Goal: Task Accomplishment & Management: Use online tool/utility

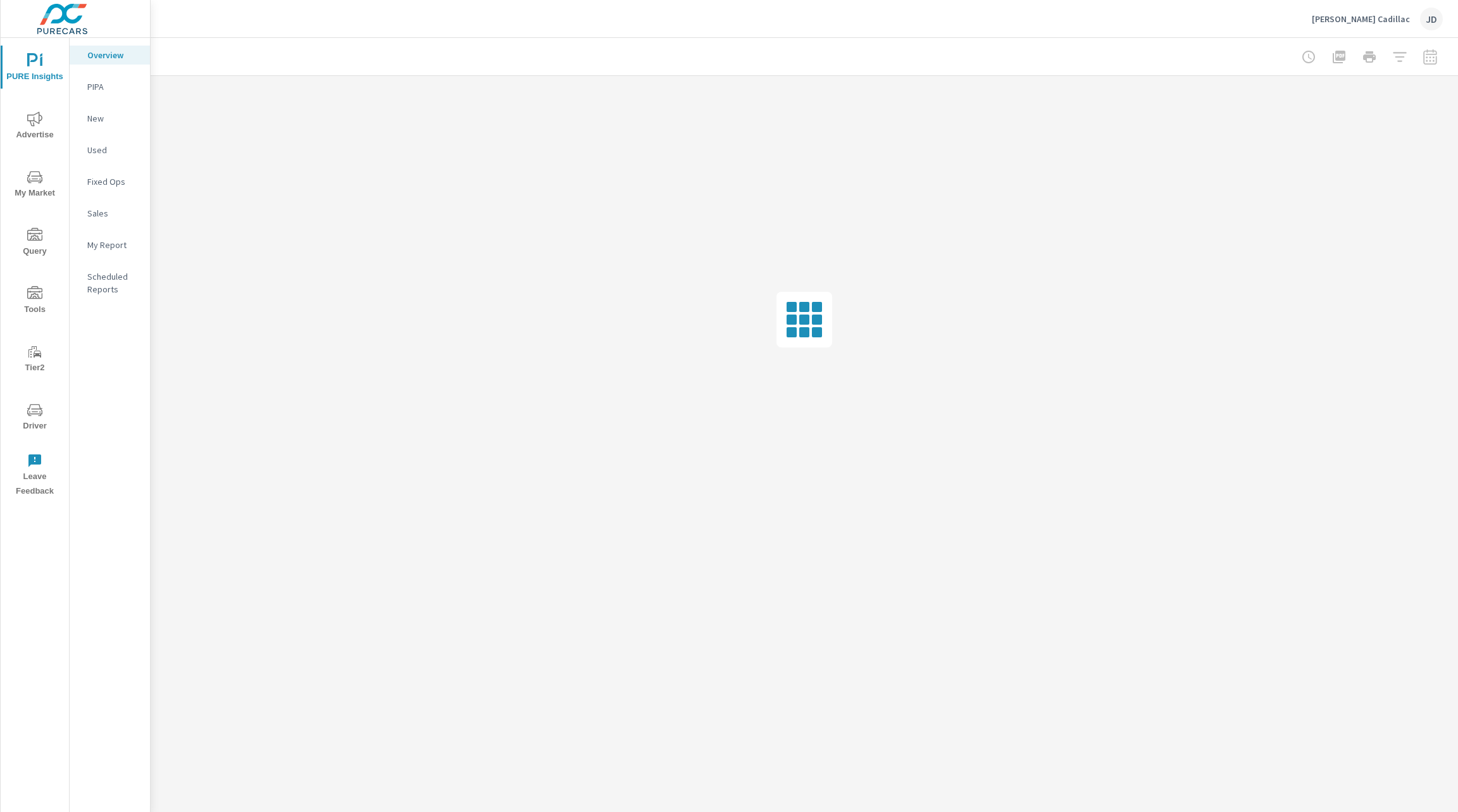
click at [35, 129] on span "Advertise" at bounding box center [34, 126] width 61 height 31
click at [117, 346] on p "Website Analytics" at bounding box center [113, 346] width 52 height 25
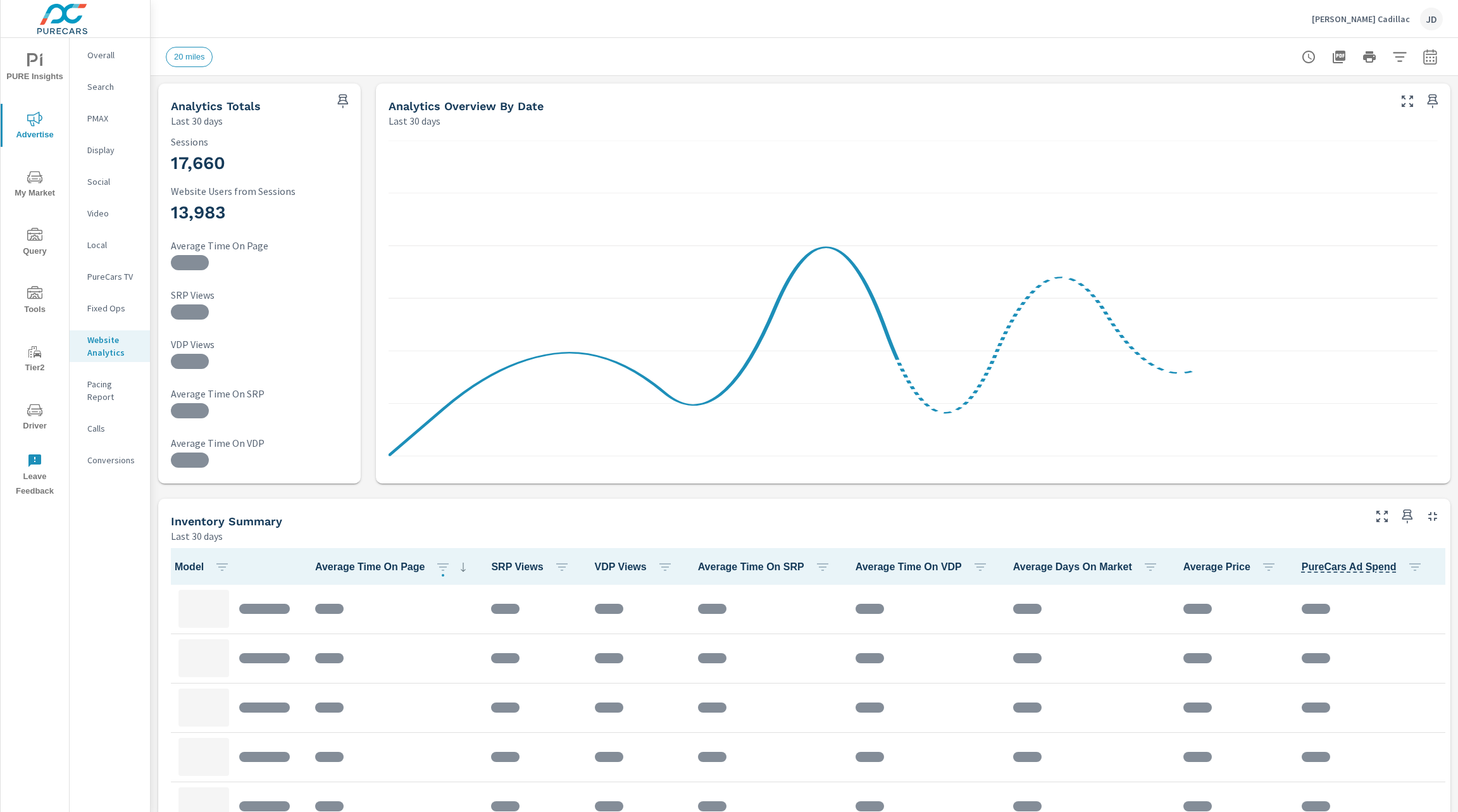
click at [1393, 57] on icon "button" at bounding box center [1400, 56] width 14 height 9
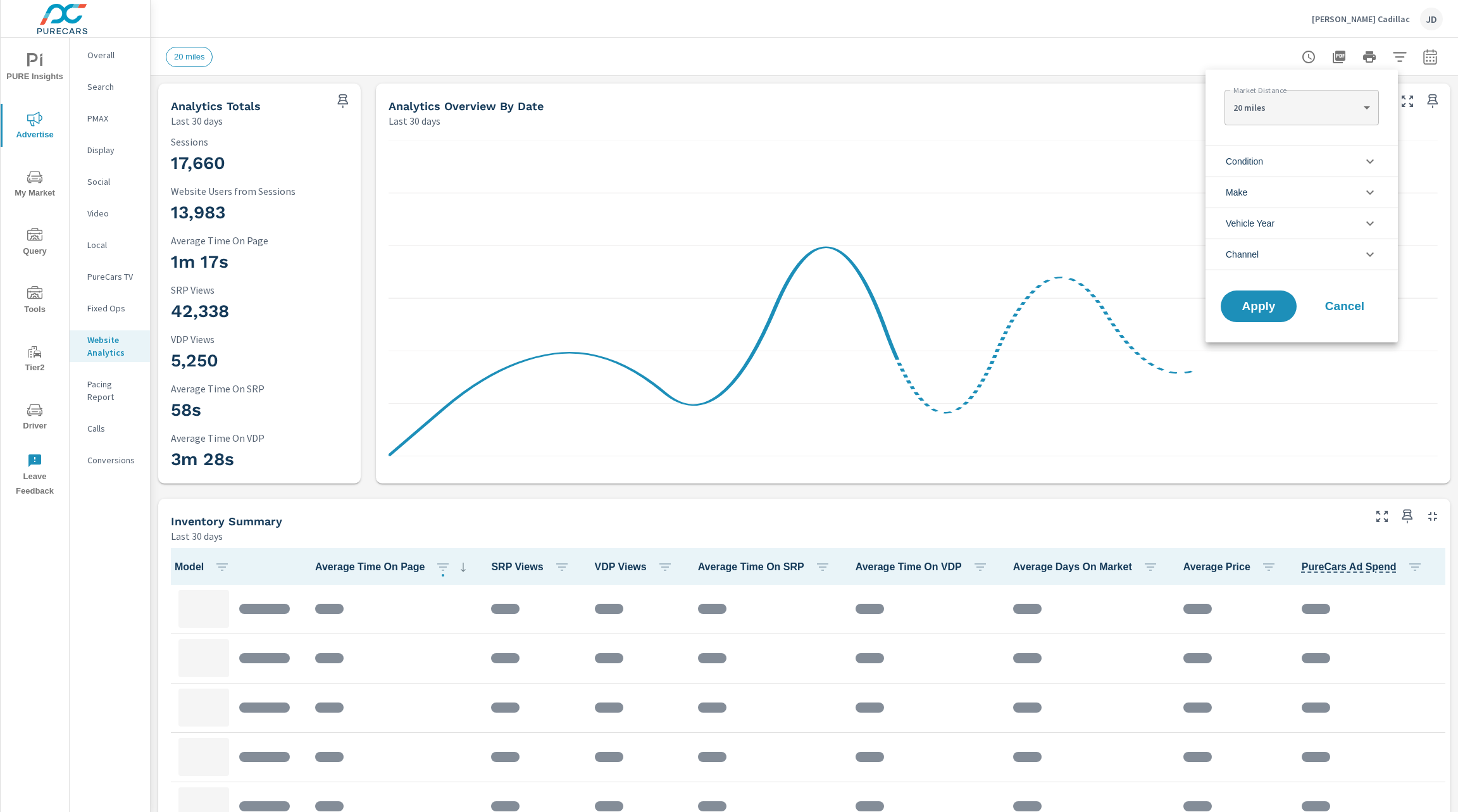
click at [1419, 52] on div at bounding box center [729, 406] width 1458 height 812
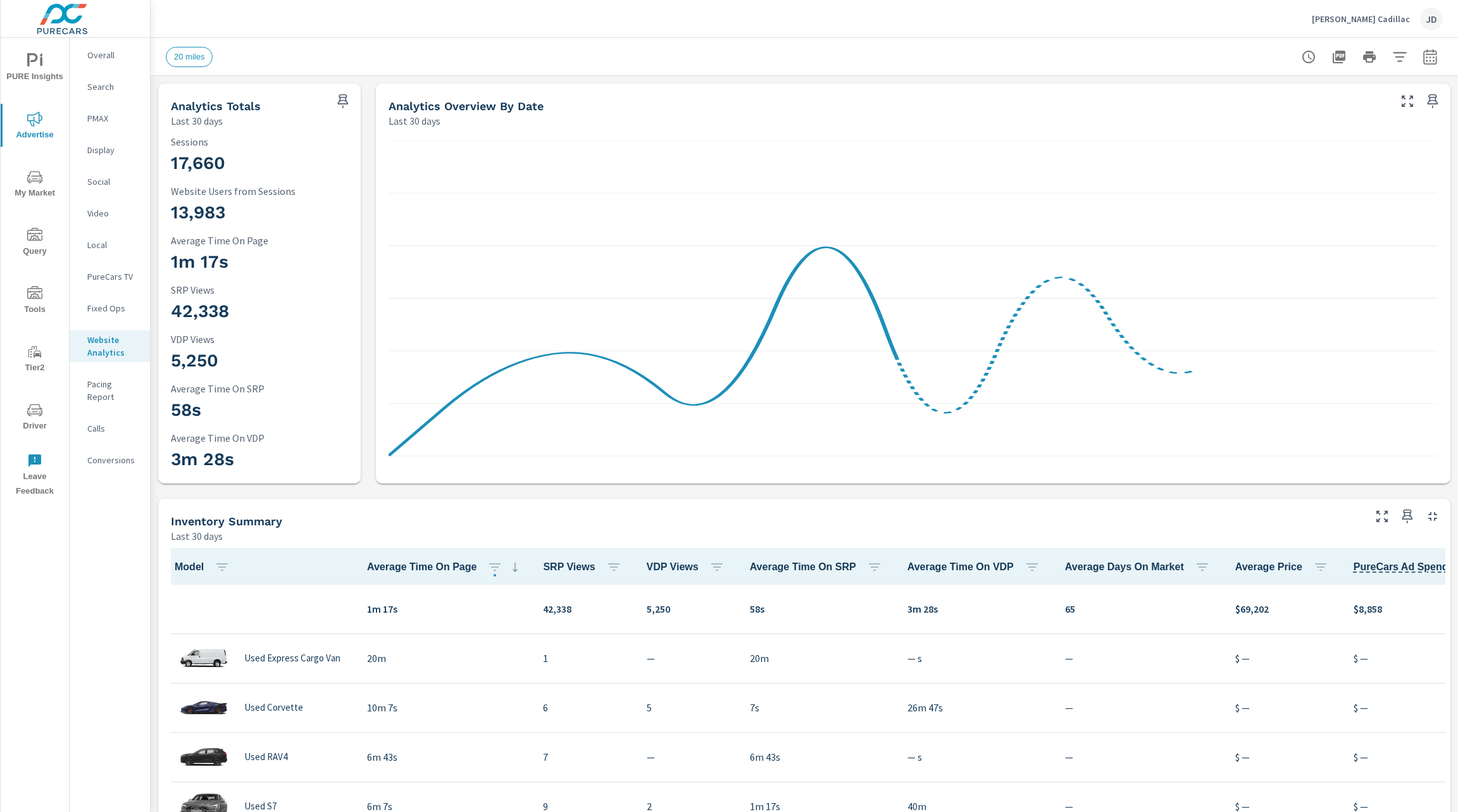
scroll to position [1, 0]
click at [1393, 57] on icon "button" at bounding box center [1400, 57] width 15 height 15
click at [1410, 57] on div at bounding box center [729, 406] width 1458 height 812
click at [1423, 60] on icon "button" at bounding box center [1430, 57] width 15 height 15
click at [1368, 105] on select "Custom Yesterday Last week Last 7 days Last 14 days Last 30 days Last 45 days L…" at bounding box center [1314, 110] width 126 height 25
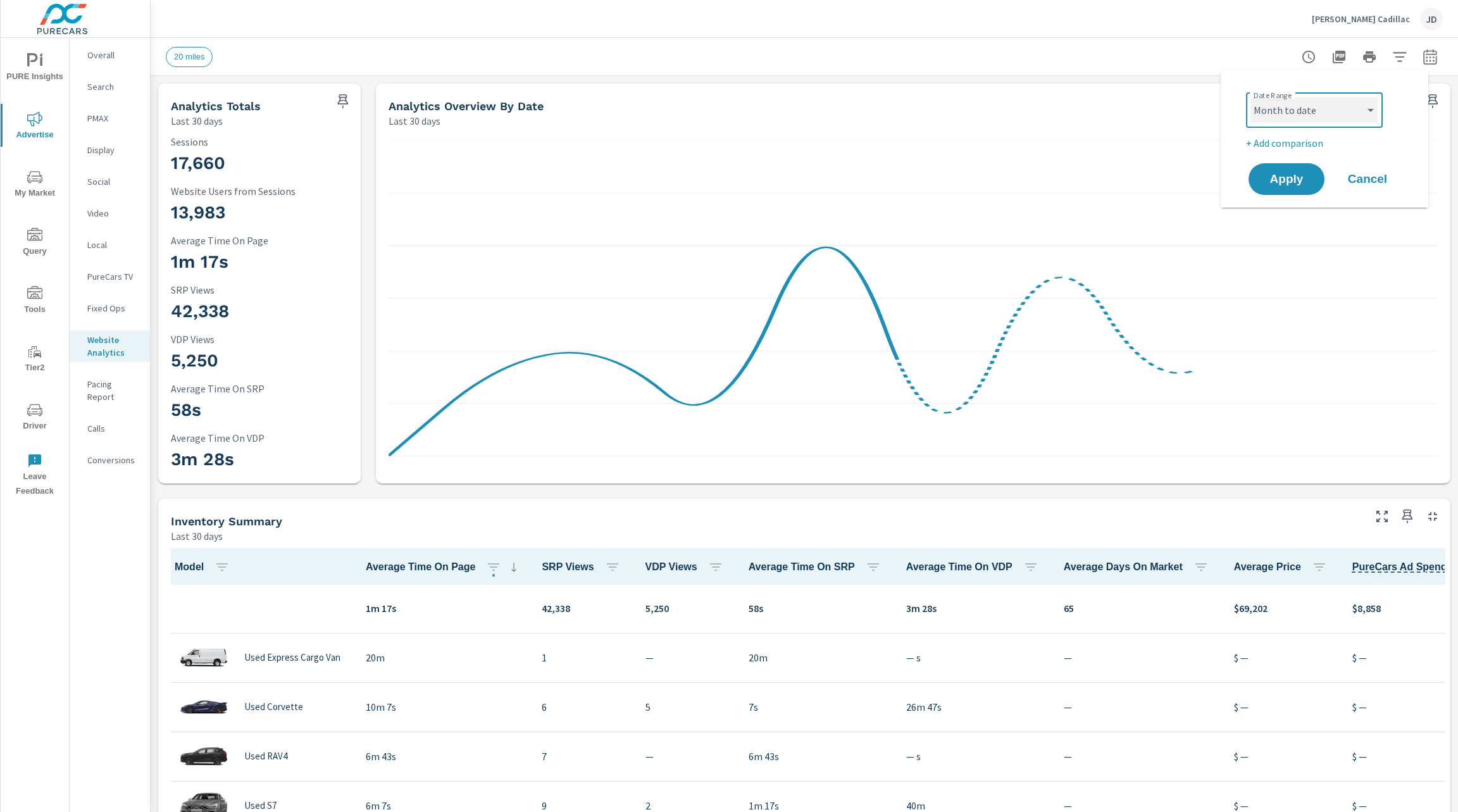
click at [1251, 98] on select "Custom Yesterday Last week Last 7 days Last 14 days Last 30 days Last 45 days L…" at bounding box center [1314, 110] width 126 height 25
select select "Month to date"
click at [1309, 144] on p "+ Add comparison" at bounding box center [1327, 143] width 162 height 15
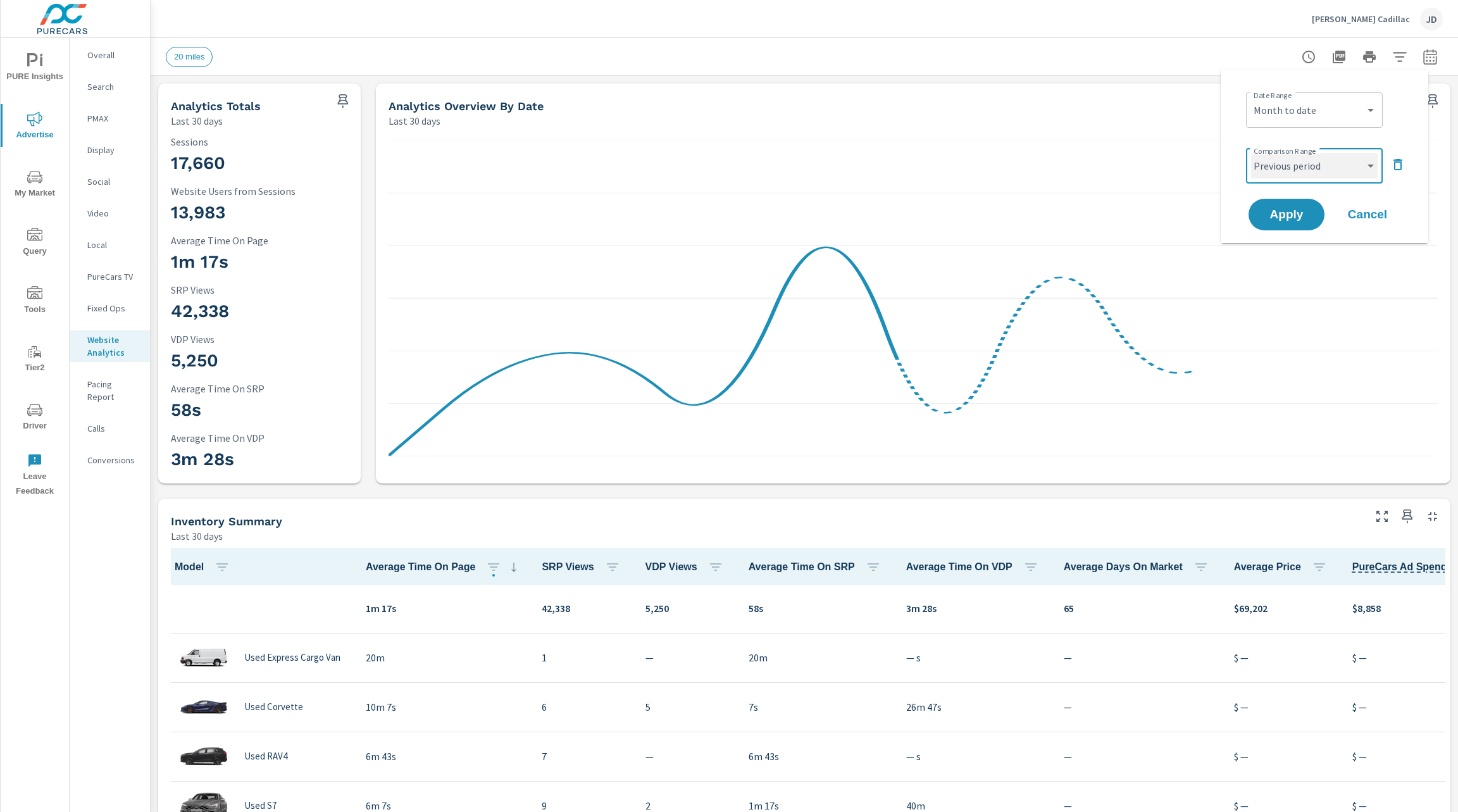
click at [1310, 169] on select "Custom Previous period Previous month Previous year" at bounding box center [1314, 165] width 126 height 25
click at [1251, 153] on select "Custom Previous period Previous month Previous year" at bounding box center [1314, 165] width 126 height 25
select select "Previous month"
click at [1299, 214] on span "Apply" at bounding box center [1287, 214] width 52 height 12
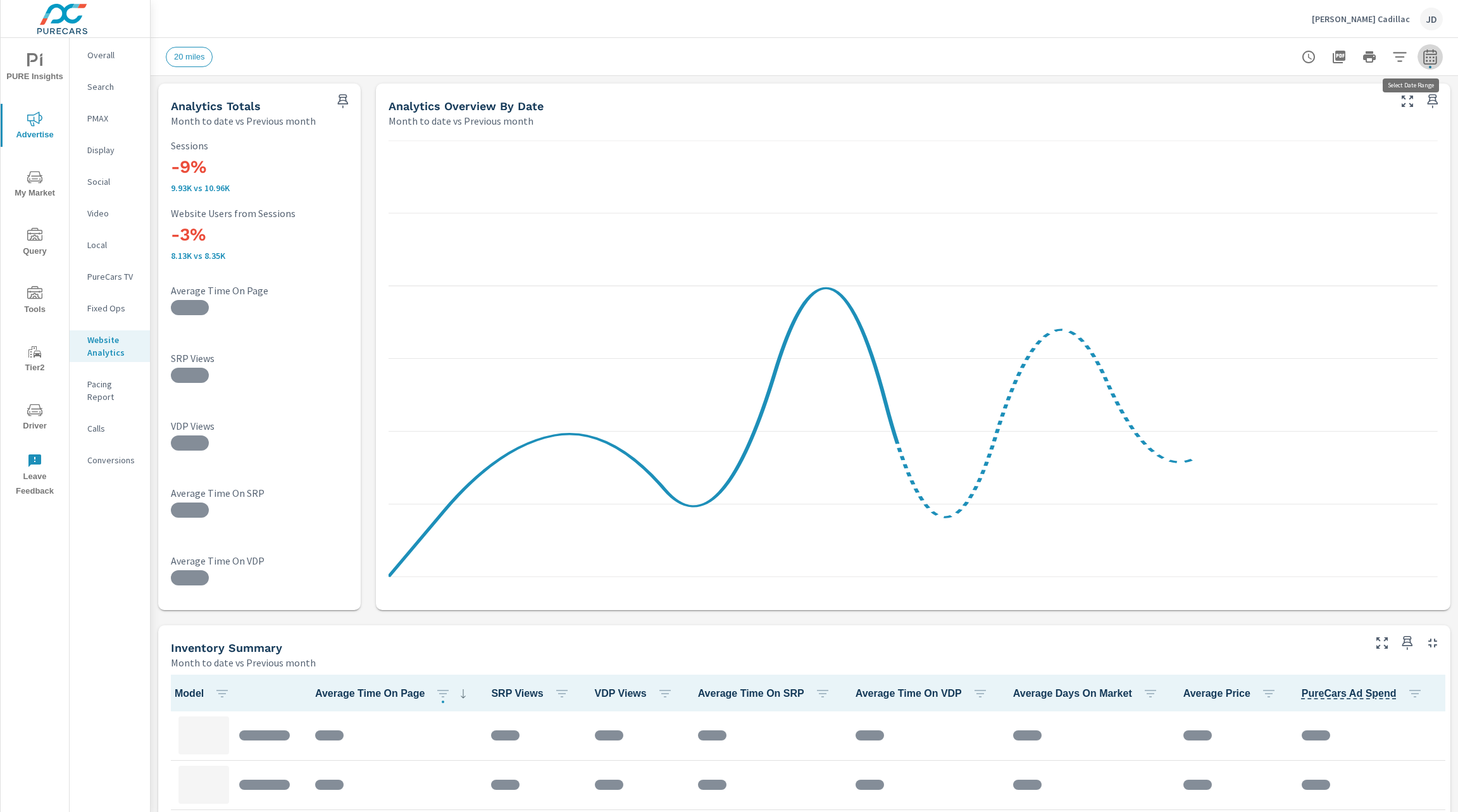
click at [1426, 57] on icon "button" at bounding box center [1429, 59] width 8 height 5
select select "Month to date"
select select "Previous month"
click at [1393, 60] on icon "button" at bounding box center [1400, 56] width 14 height 9
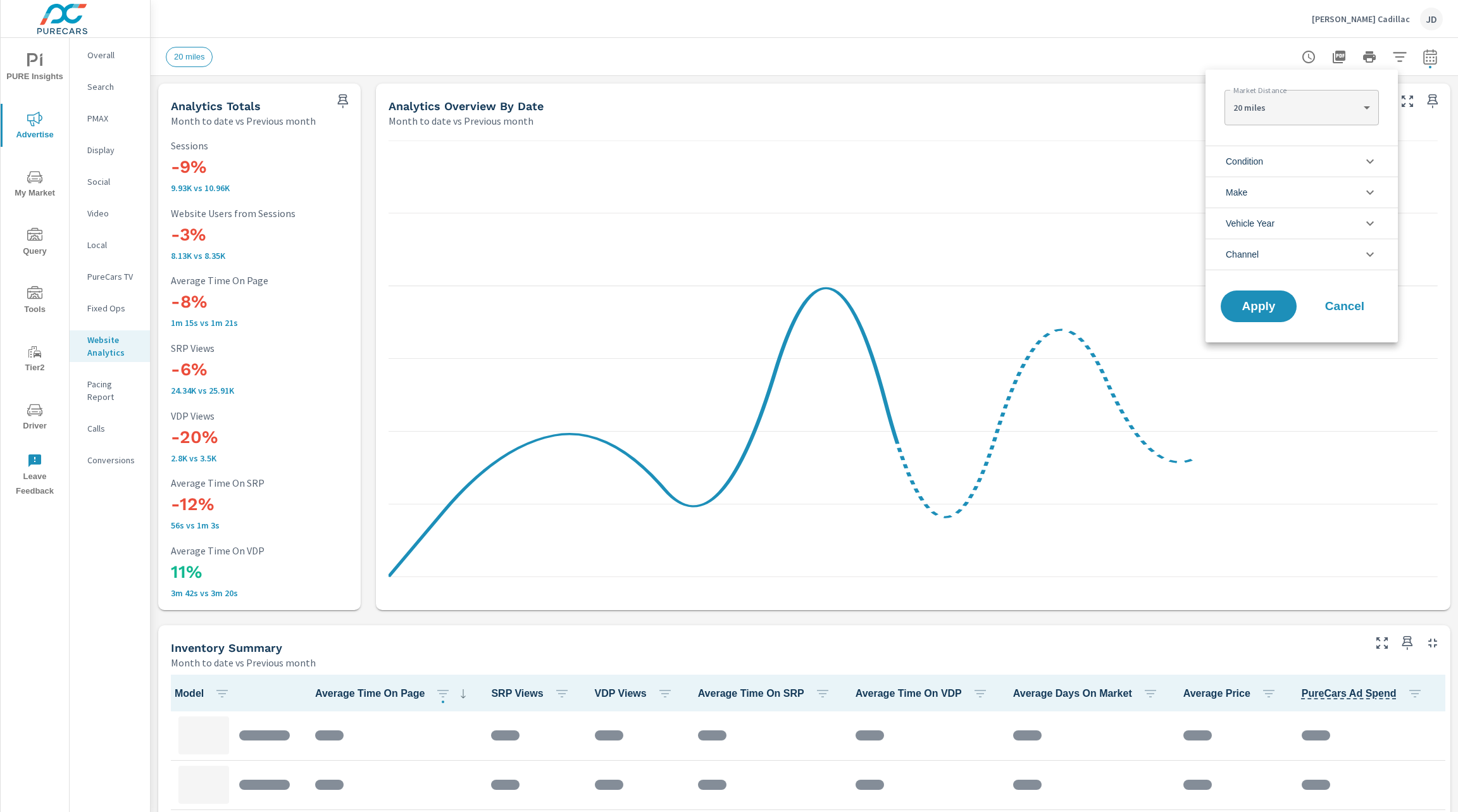
click at [1338, 164] on li "Condition" at bounding box center [1302, 161] width 192 height 31
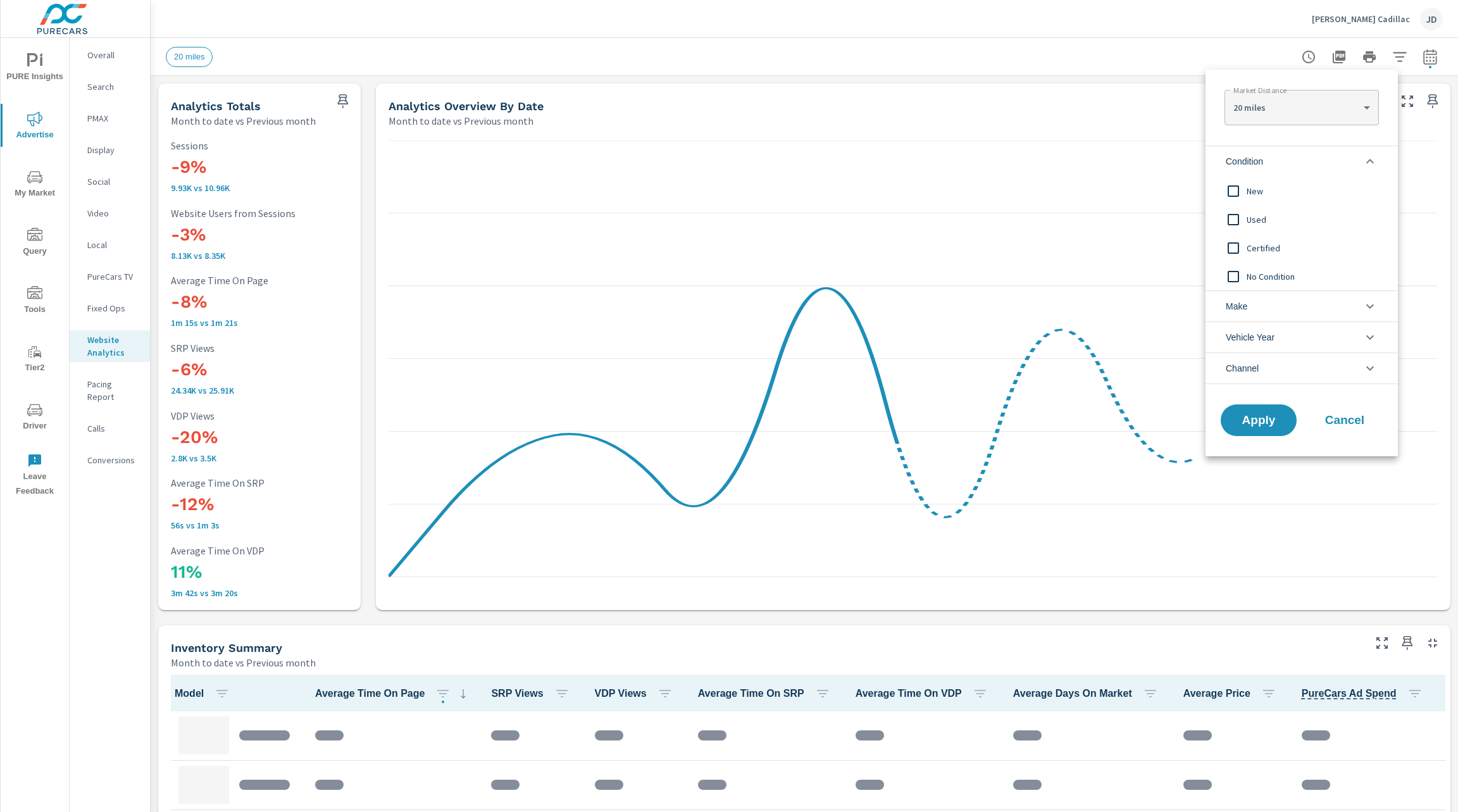
click at [1294, 194] on span "New" at bounding box center [1316, 191] width 138 height 15
click at [1274, 420] on span "Apply" at bounding box center [1259, 420] width 52 height 12
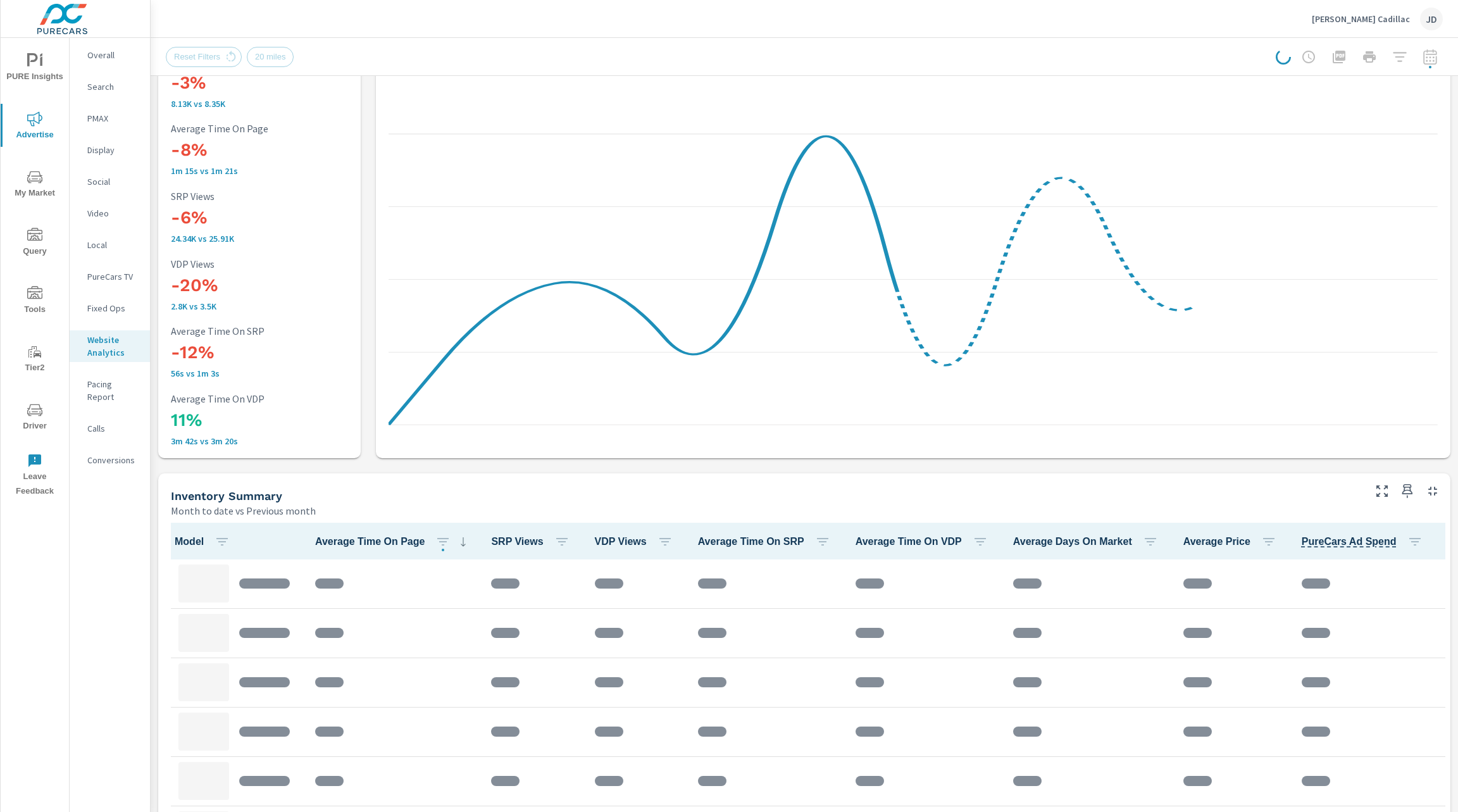
scroll to position [166, 0]
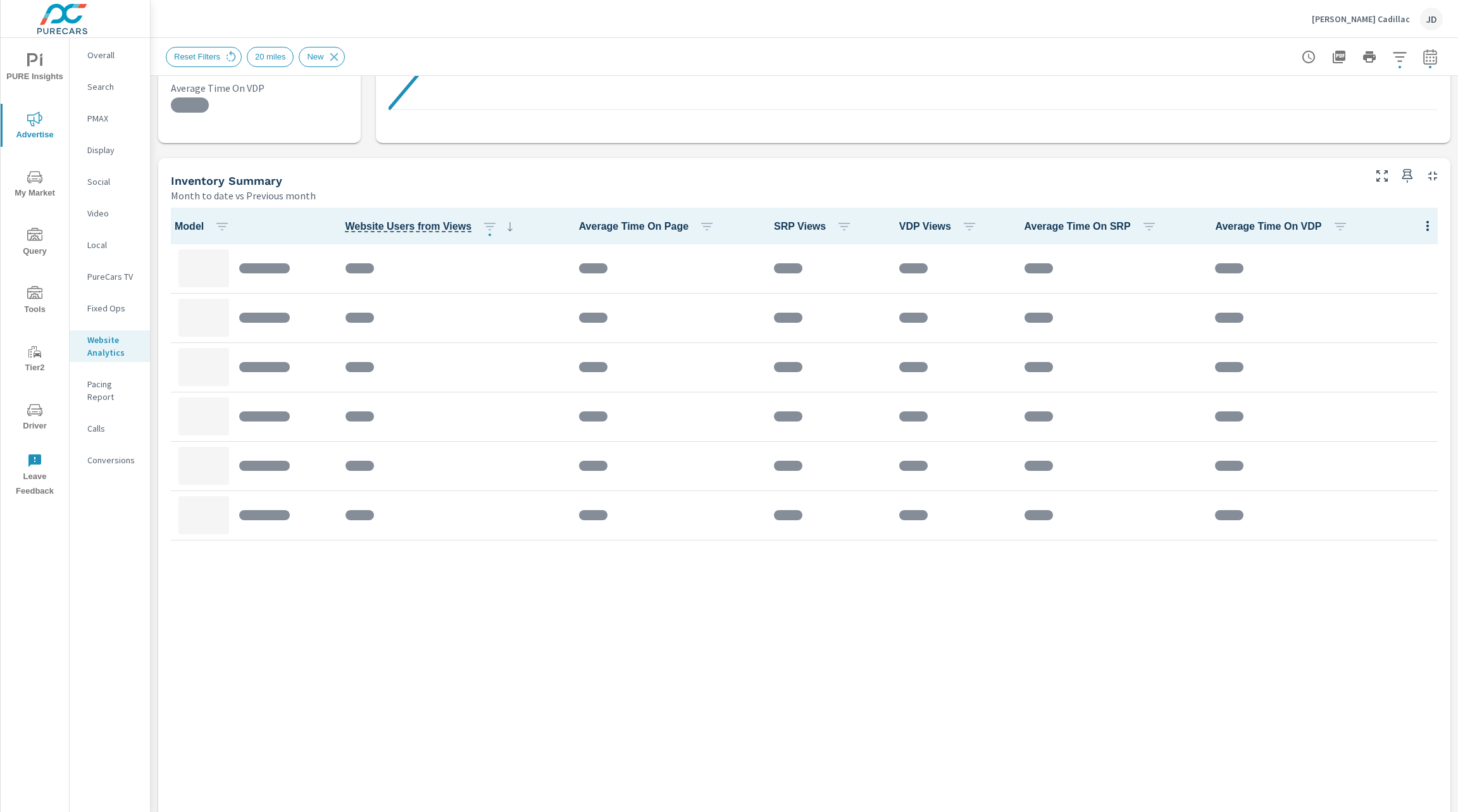
scroll to position [528, 0]
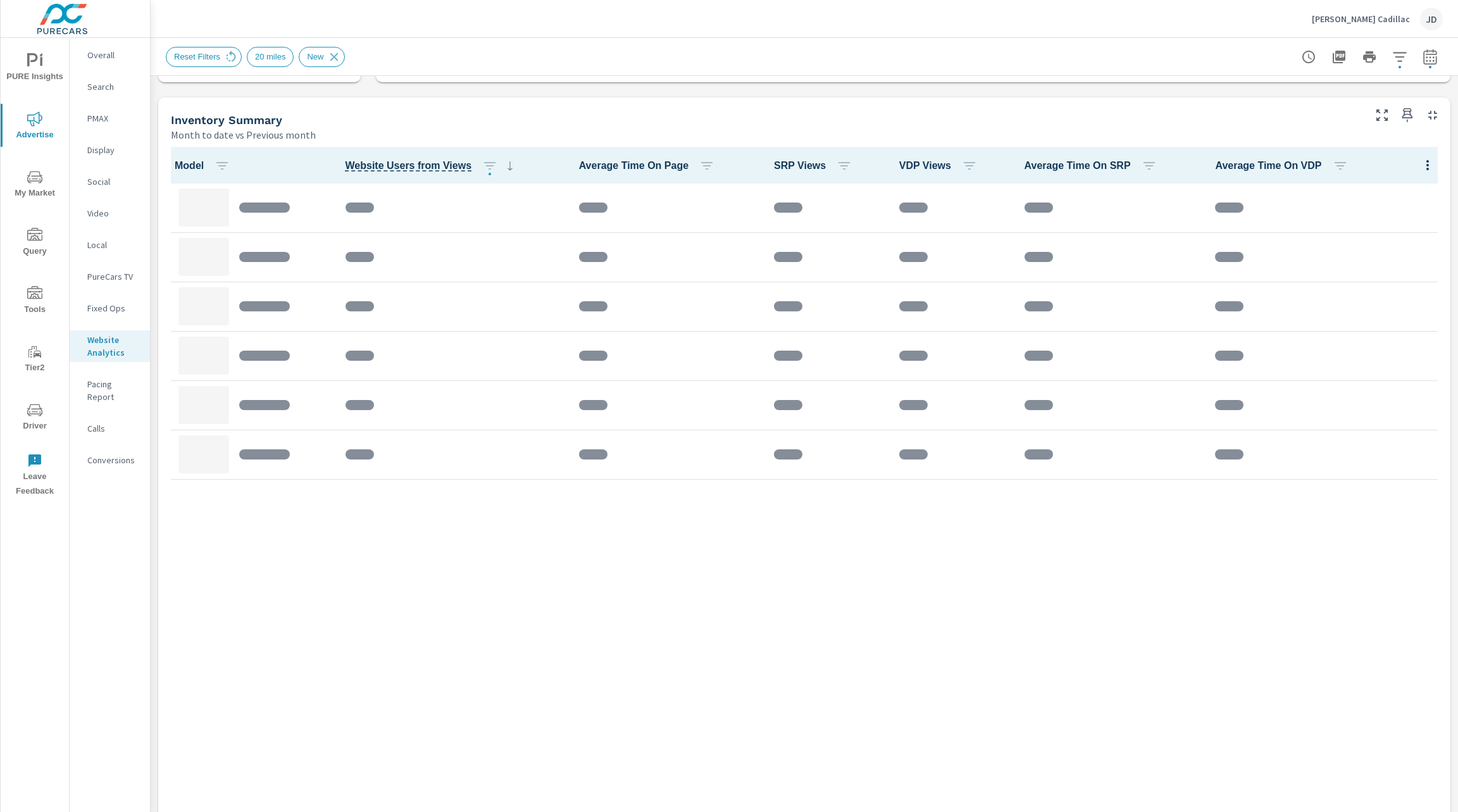
click at [147, 478] on div "Overall Search PMAX Display Social Video Local PureCars TV Fixed Ops Website An…" at bounding box center [110, 425] width 80 height 774
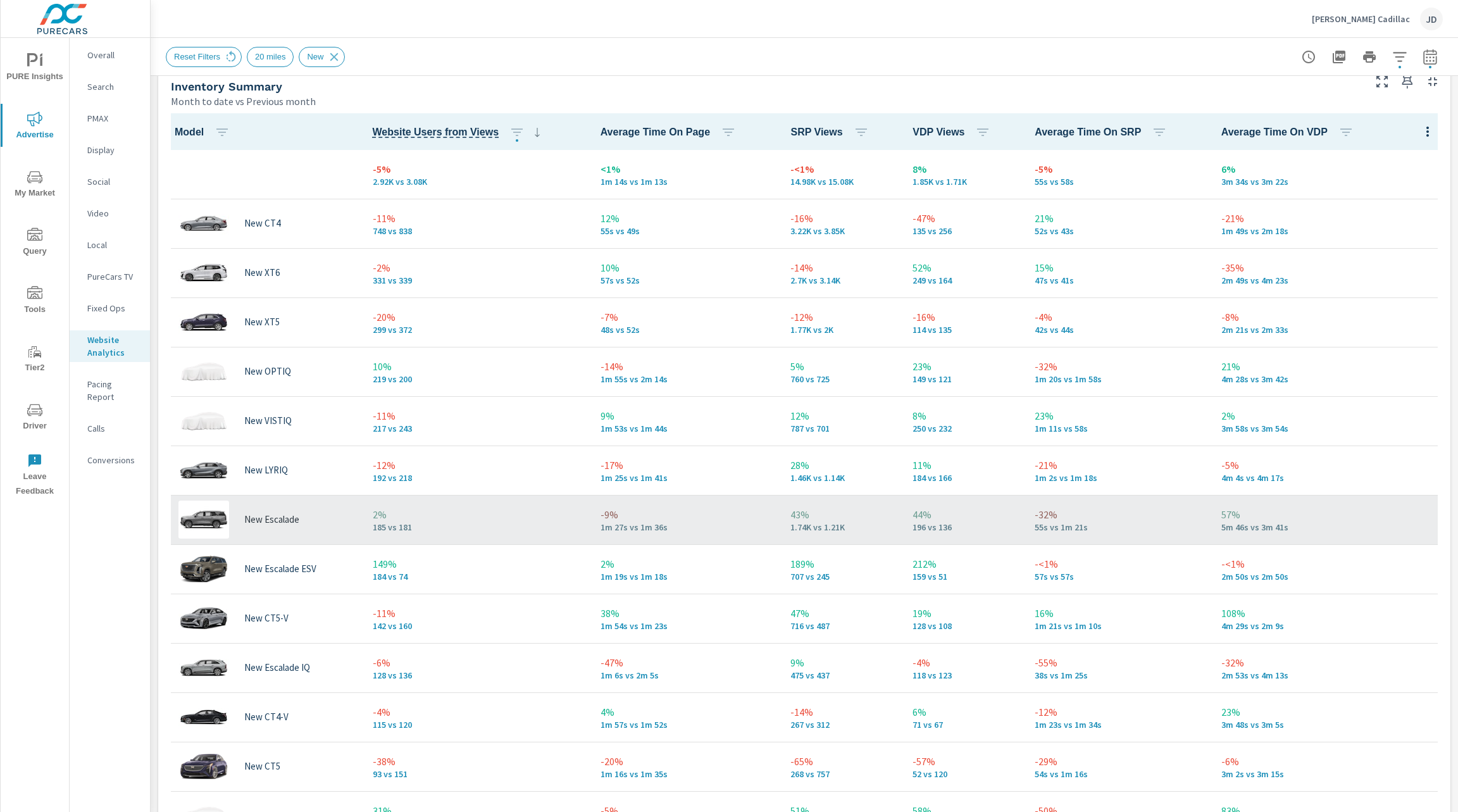
scroll to position [561, 0]
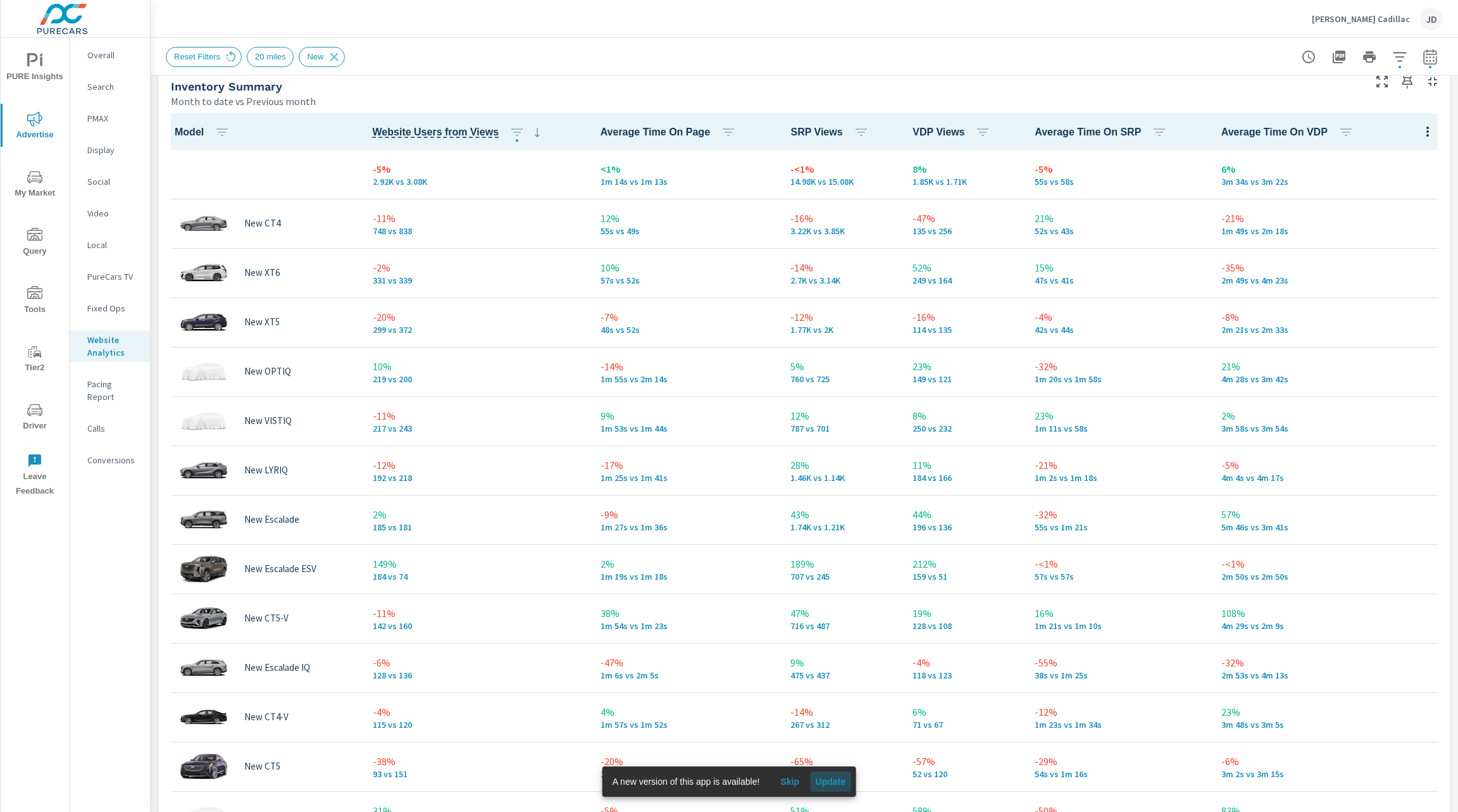
click at [842, 783] on span "Update" at bounding box center [830, 782] width 30 height 11
